Goal: Transaction & Acquisition: Purchase product/service

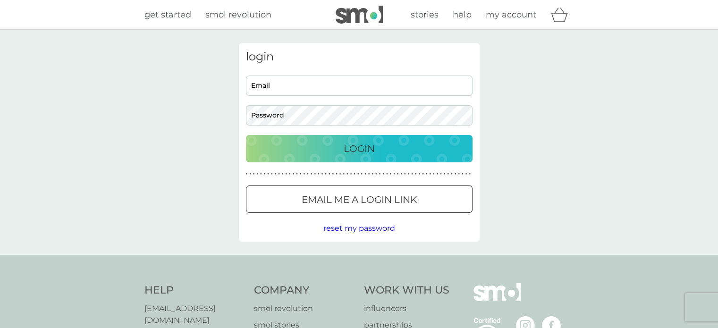
click at [268, 91] on input "Email" at bounding box center [359, 86] width 227 height 20
type input "nickideus@hotmail.com"
click at [246, 135] on button "Login" at bounding box center [359, 148] width 227 height 27
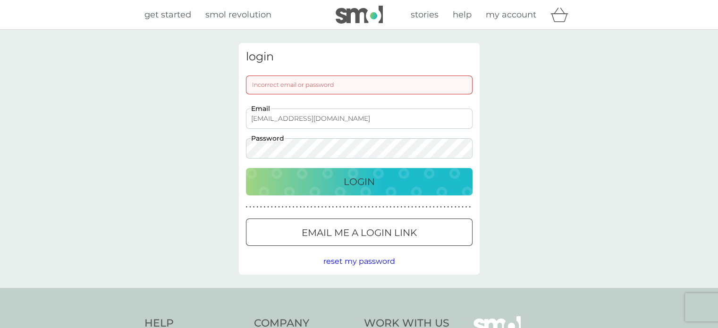
click at [315, 178] on div "Login" at bounding box center [360, 181] width 208 height 15
click at [229, 147] on div "login Incorrect email or password nickideus@hotmail.com Email Password Login ● …" at bounding box center [359, 159] width 718 height 258
click at [279, 166] on div "login Incorrect email or password nickideus@hotmail.com Email Password Login ● …" at bounding box center [359, 159] width 241 height 232
click at [288, 174] on div "Login" at bounding box center [360, 181] width 208 height 15
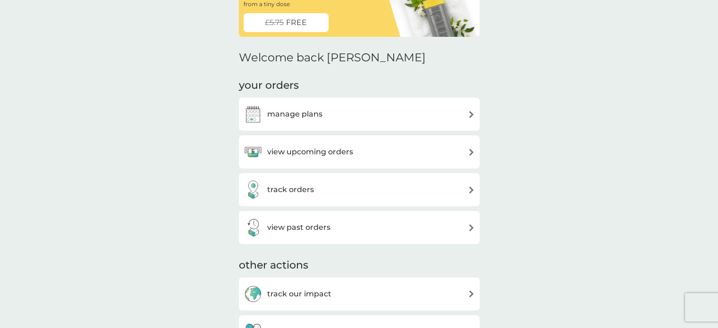
scroll to position [77, 0]
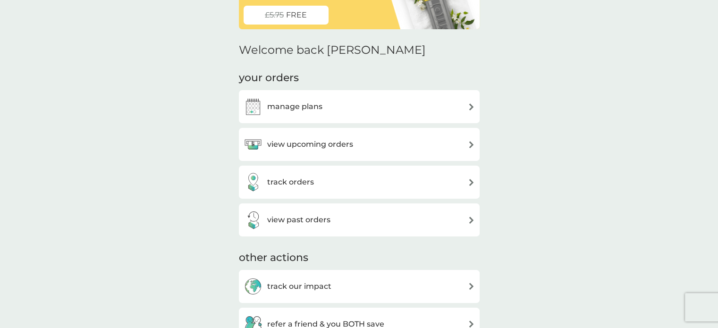
click at [299, 105] on h3 "manage plans" at bounding box center [294, 107] width 55 height 12
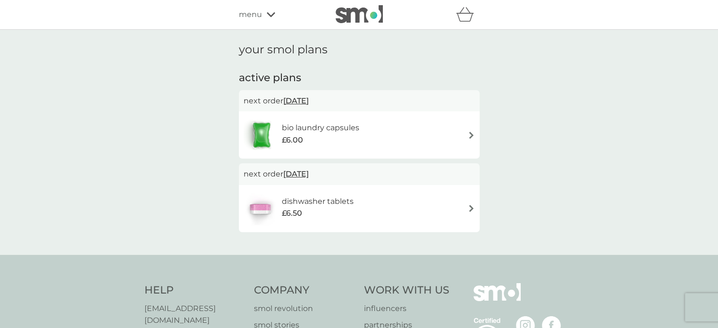
click at [472, 134] on img at bounding box center [471, 135] width 7 height 7
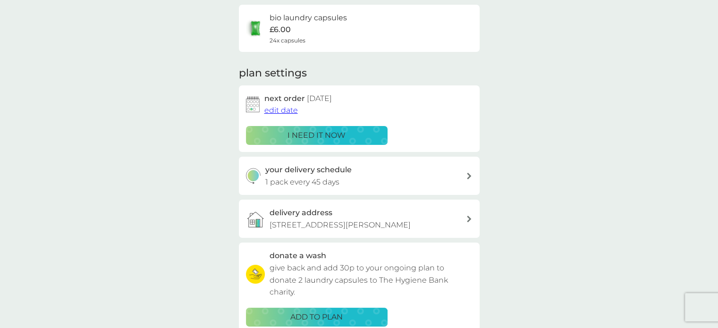
scroll to position [94, 0]
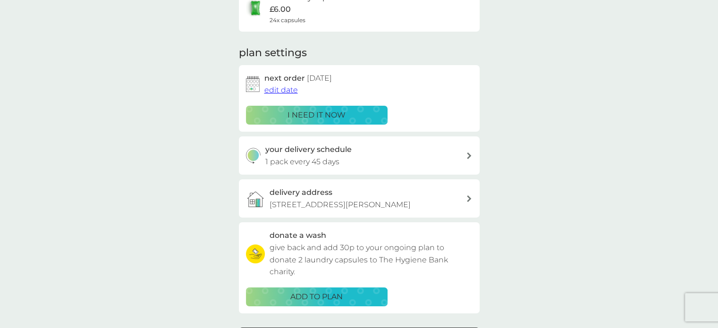
click at [281, 92] on span "edit date" at bounding box center [282, 89] width 34 height 9
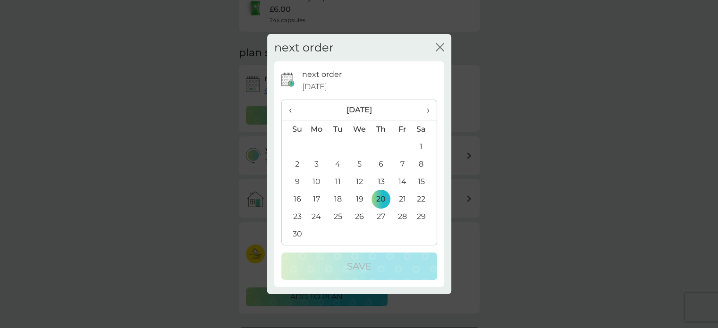
click at [422, 149] on td "1" at bounding box center [425, 146] width 24 height 17
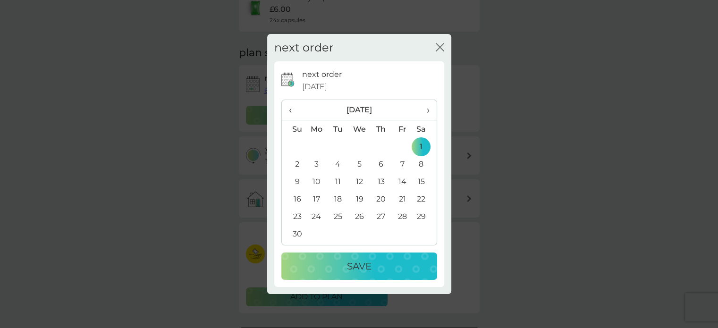
click at [374, 267] on div "Save" at bounding box center [359, 266] width 137 height 15
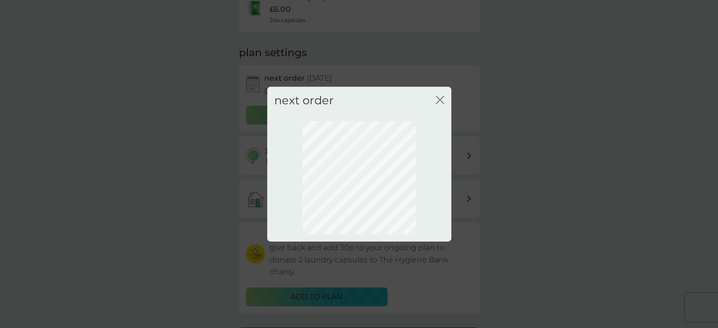
scroll to position [68, 0]
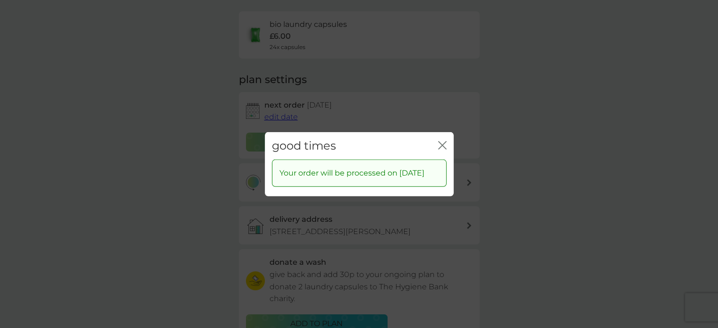
click at [444, 146] on icon "close" at bounding box center [442, 145] width 9 height 9
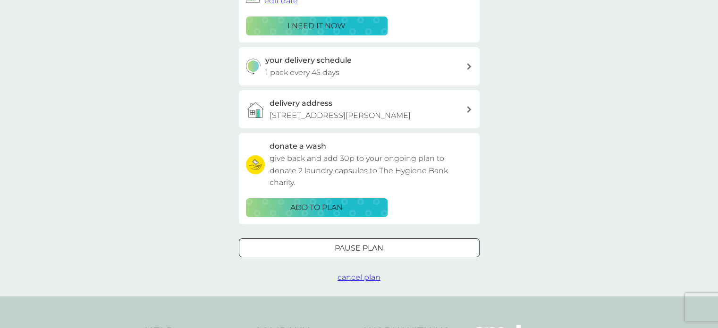
scroll to position [209, 0]
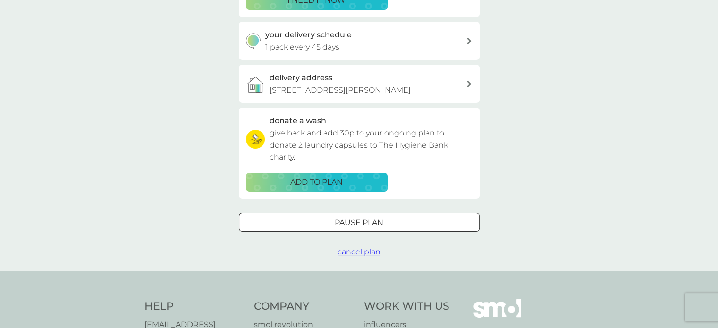
click at [469, 41] on icon at bounding box center [469, 41] width 4 height 7
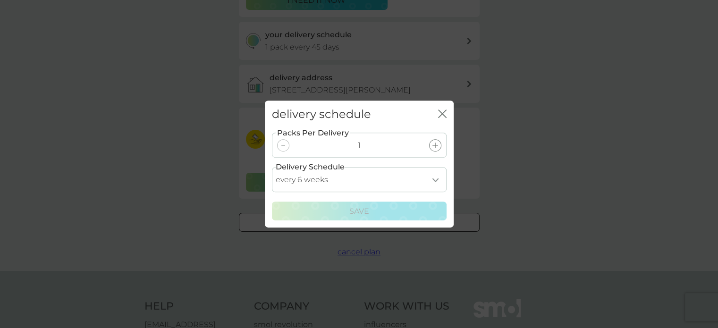
click at [436, 181] on select "every 1 week every 2 weeks every 3 weeks every 4 weeks every 5 weeks every 6 we…" at bounding box center [359, 179] width 175 height 25
select select "28"
click at [272, 167] on select "every 1 week every 2 weeks every 3 weeks every 4 weeks every 5 weeks every 6 we…" at bounding box center [359, 179] width 175 height 25
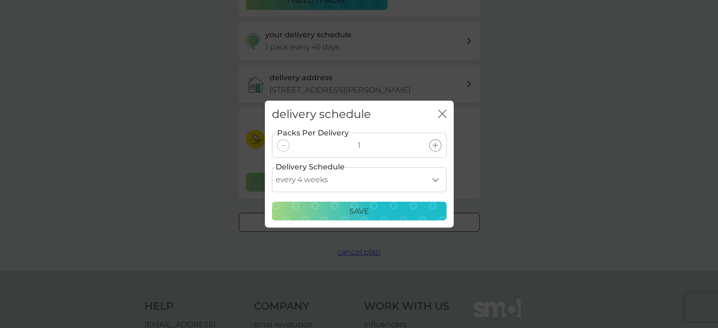
click at [372, 212] on div "Save" at bounding box center [359, 211] width 162 height 12
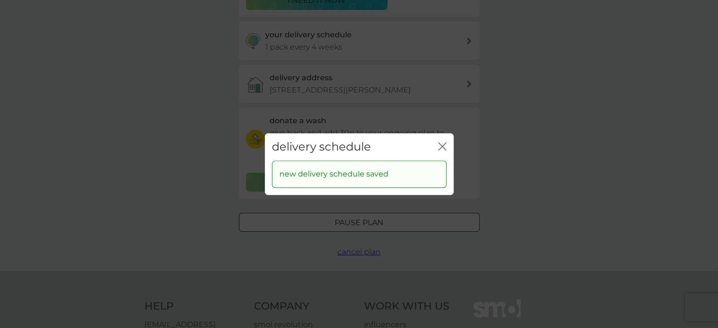
click at [442, 142] on icon "close" at bounding box center [442, 146] width 9 height 9
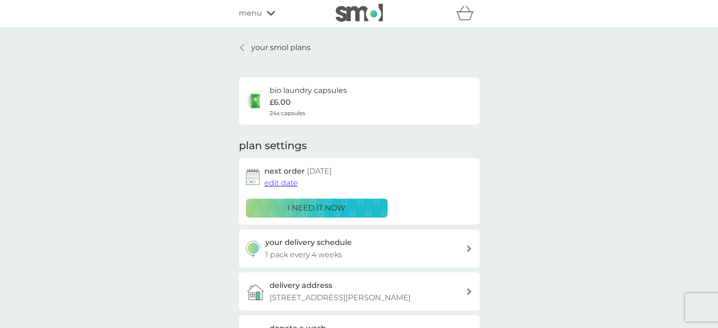
scroll to position [0, 0]
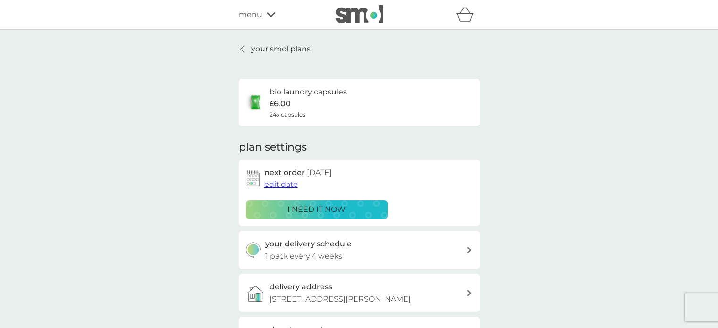
click at [248, 51] on link "your smol plans" at bounding box center [275, 49] width 72 height 12
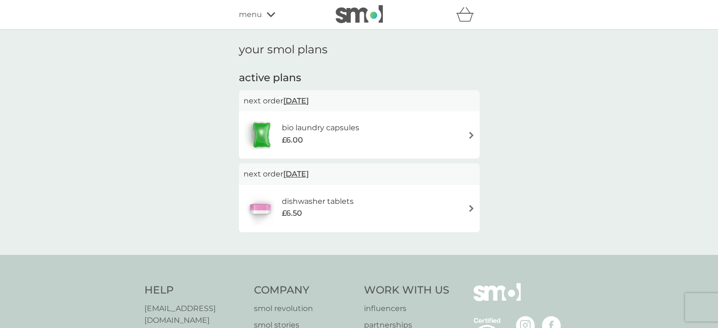
click at [469, 209] on img at bounding box center [471, 208] width 7 height 7
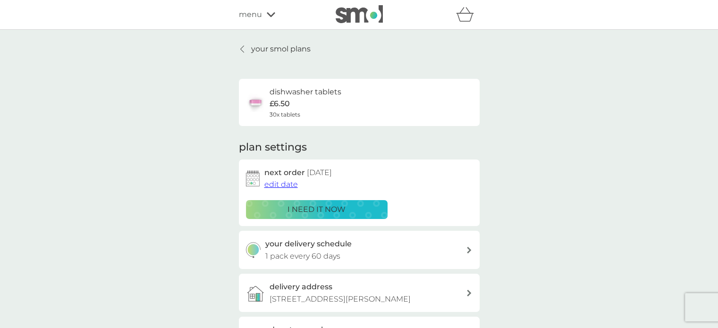
click at [242, 14] on span "menu" at bounding box center [250, 15] width 23 height 12
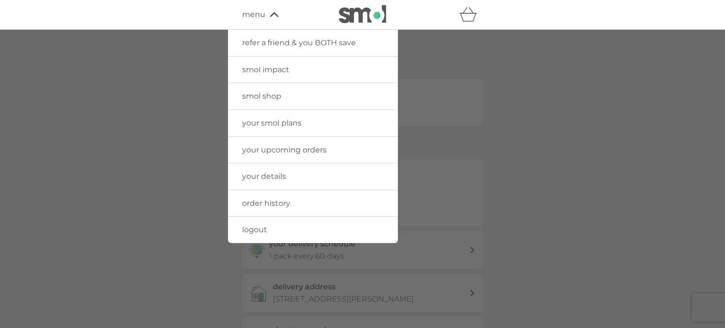
click at [255, 94] on span "smol shop" at bounding box center [261, 96] width 39 height 9
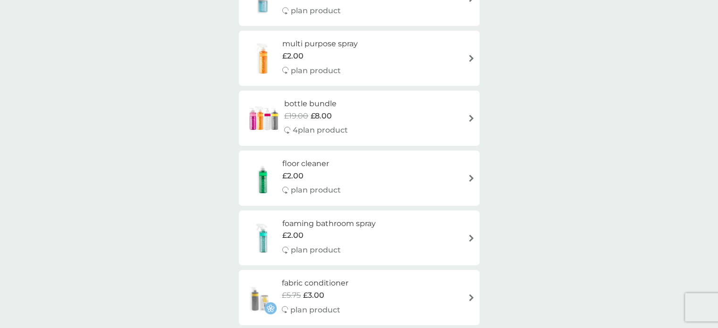
scroll to position [378, 0]
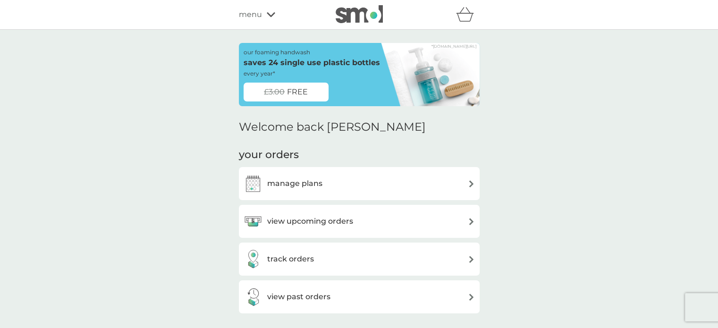
click at [252, 19] on span "menu" at bounding box center [250, 15] width 23 height 12
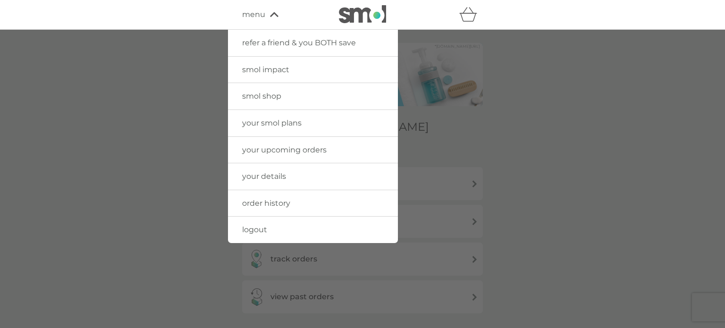
click at [257, 93] on span "smol shop" at bounding box center [261, 96] width 39 height 9
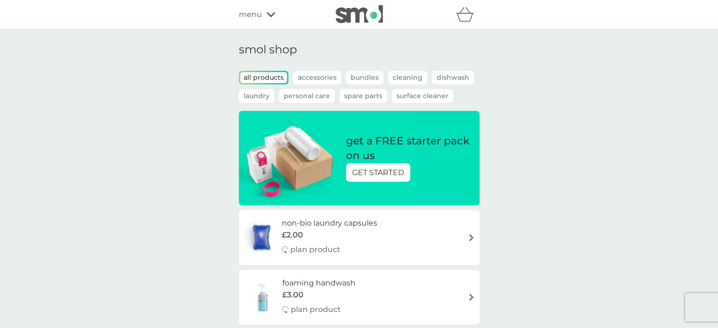
click at [401, 143] on p "get a FREE starter pack on us" at bounding box center [408, 148] width 124 height 29
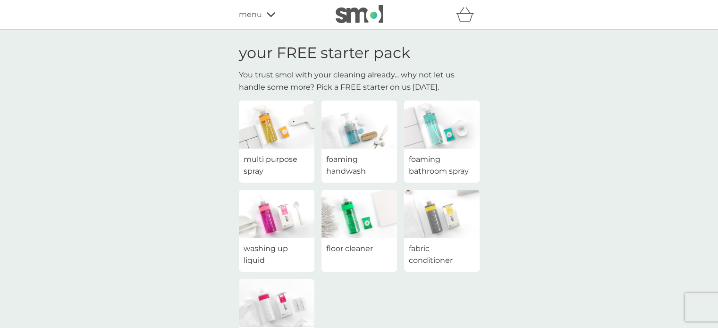
click at [268, 13] on icon at bounding box center [271, 14] width 9 height 5
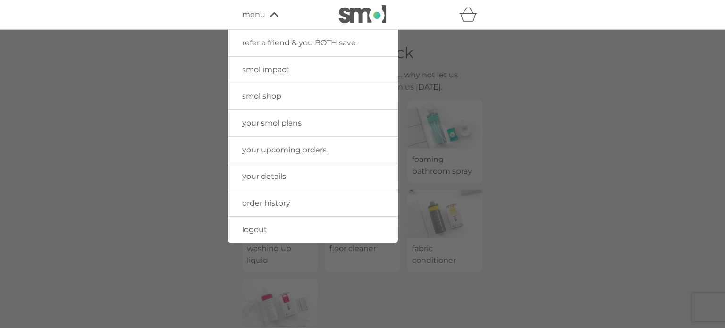
click at [270, 99] on span "smol shop" at bounding box center [261, 96] width 39 height 9
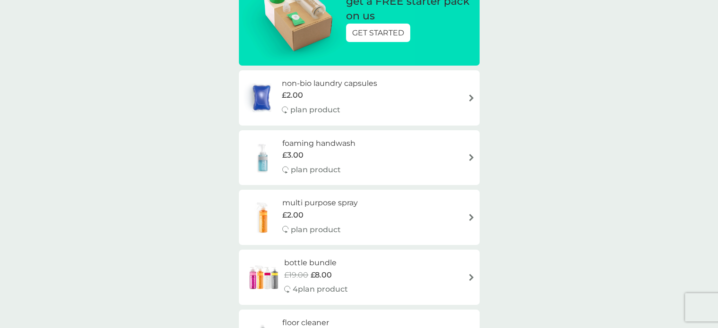
scroll to position [142, 0]
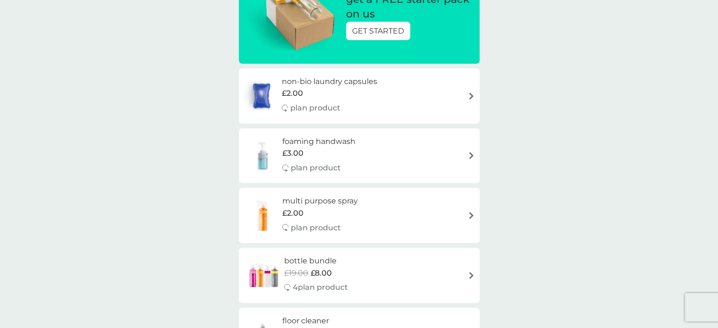
click at [333, 273] on div "£19.00 £8.00" at bounding box center [316, 273] width 64 height 12
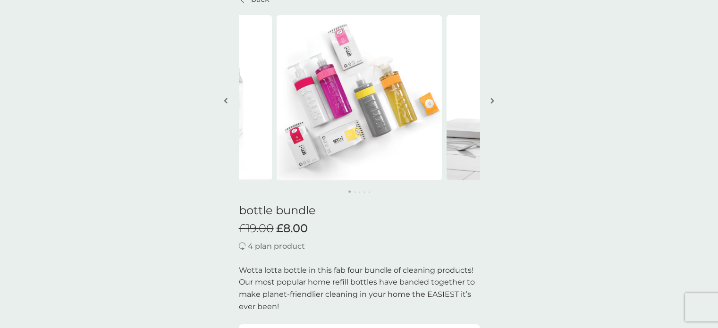
scroll to position [47, 0]
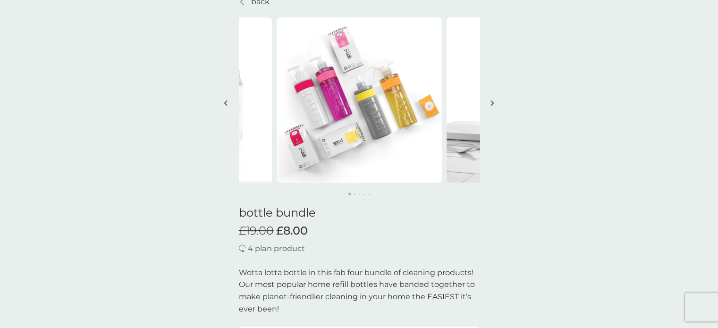
click at [494, 105] on img "button" at bounding box center [493, 103] width 4 height 7
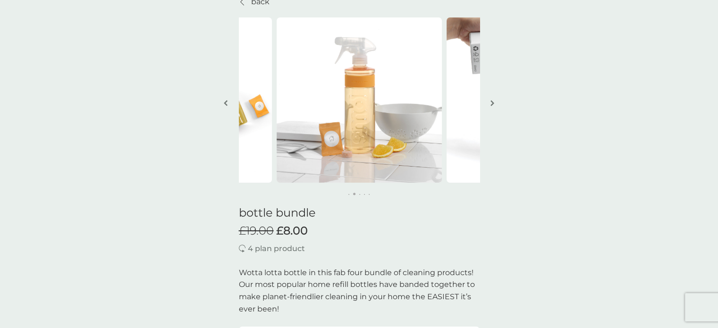
click at [493, 105] on img "button" at bounding box center [493, 103] width 4 height 7
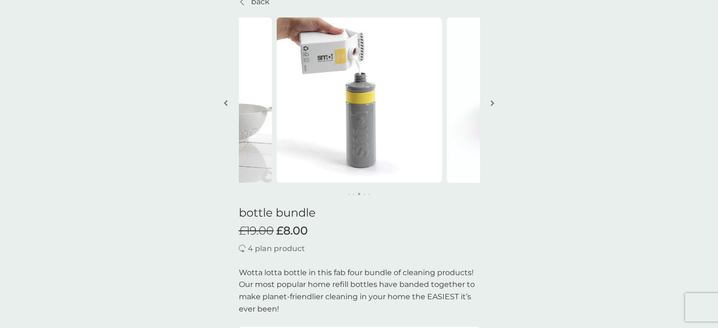
click at [493, 105] on img "button" at bounding box center [493, 103] width 4 height 7
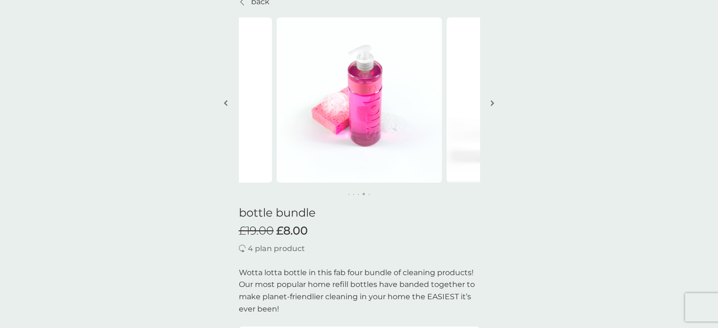
click at [493, 105] on img "button" at bounding box center [493, 103] width 4 height 7
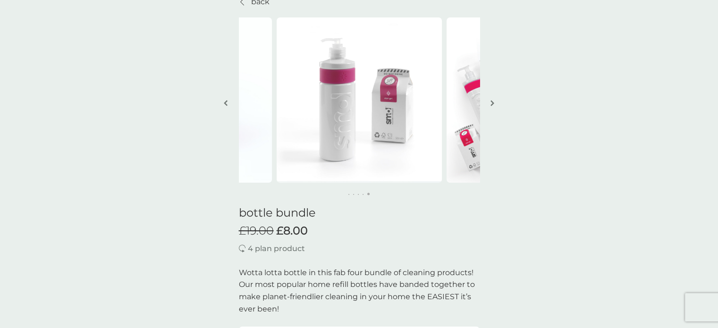
click at [493, 105] on img "button" at bounding box center [493, 103] width 4 height 7
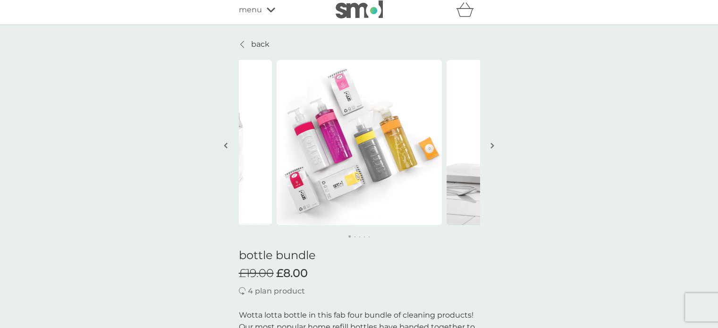
scroll to position [0, 0]
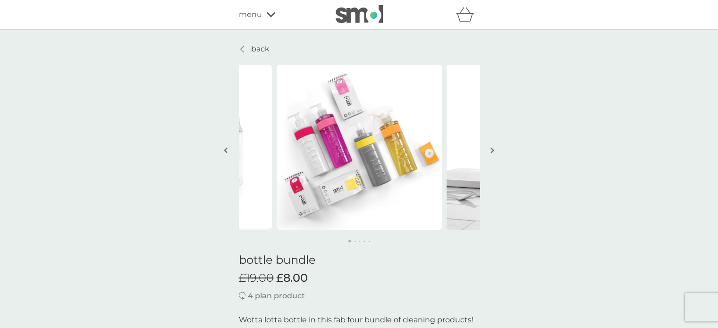
click at [254, 14] on span "menu" at bounding box center [250, 15] width 23 height 12
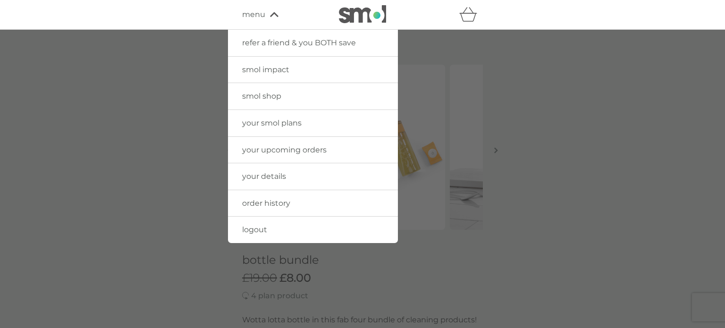
click at [261, 93] on span "smol shop" at bounding box center [261, 96] width 39 height 9
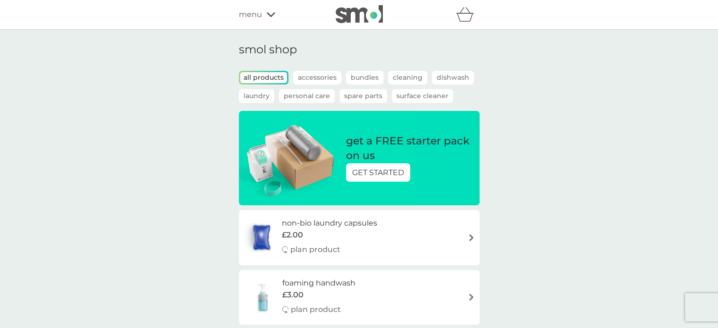
click at [464, 15] on icon "basket" at bounding box center [465, 14] width 18 height 15
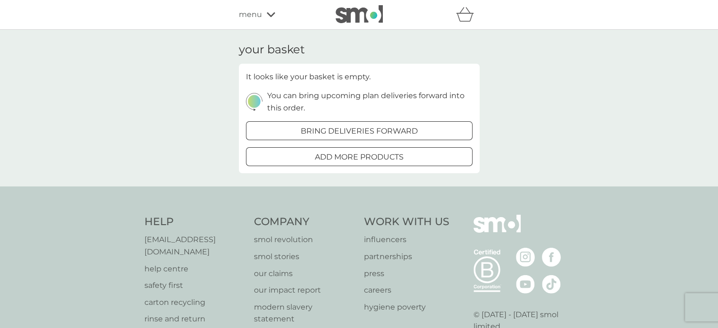
click at [464, 15] on icon "basket" at bounding box center [465, 14] width 18 height 15
click at [263, 12] on div "menu" at bounding box center [279, 15] width 80 height 12
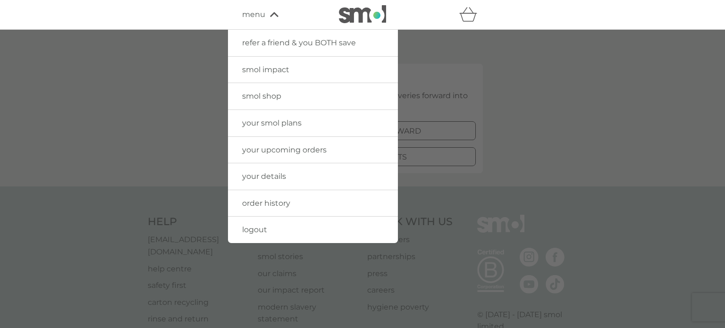
click at [260, 228] on span "logout" at bounding box center [254, 229] width 25 height 9
